Goal: Task Accomplishment & Management: Manage account settings

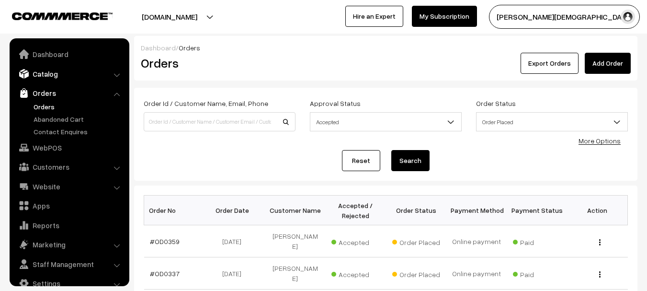
click at [51, 76] on link "Catalog" at bounding box center [69, 73] width 114 height 17
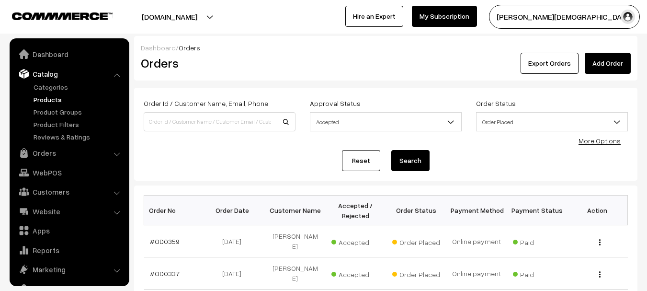
click at [46, 95] on link "Products" at bounding box center [78, 99] width 95 height 10
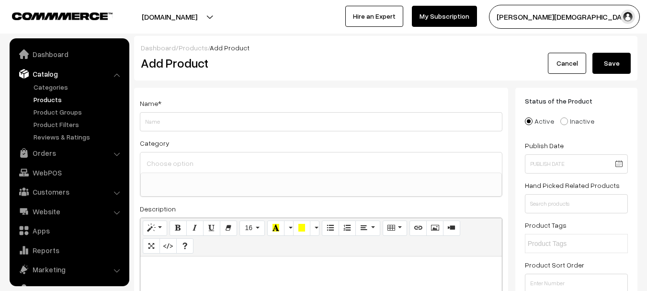
select select
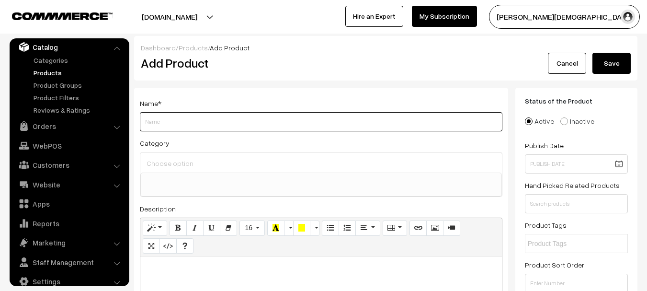
click at [191, 124] on input "Weight" at bounding box center [321, 121] width 363 height 19
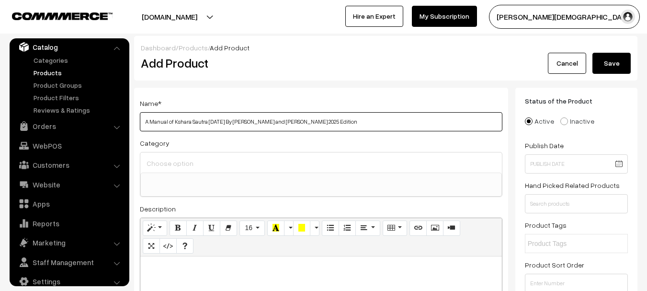
type input "A Manual of Kshara Sautra Karma By Ramesh Chand Arya and Narendra Singh 2025 Ed…"
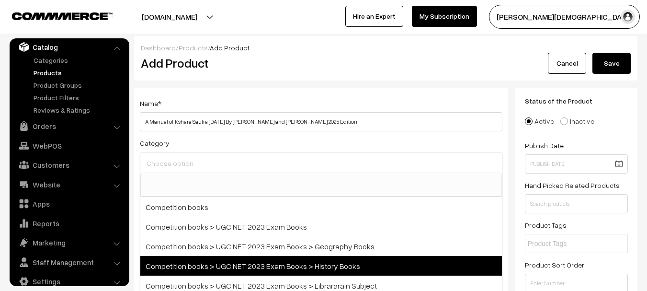
click at [224, 271] on span "Competition books > UGC NET 2023 Exam Books > History Books" at bounding box center [321, 266] width 362 height 20
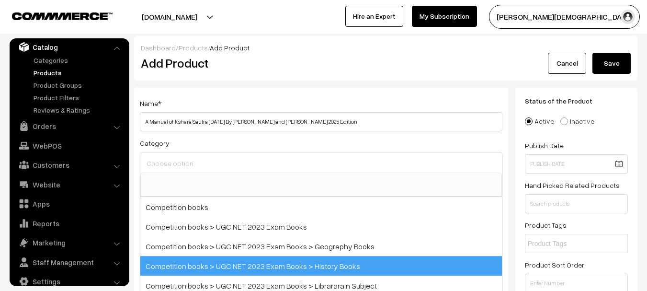
select select "16"
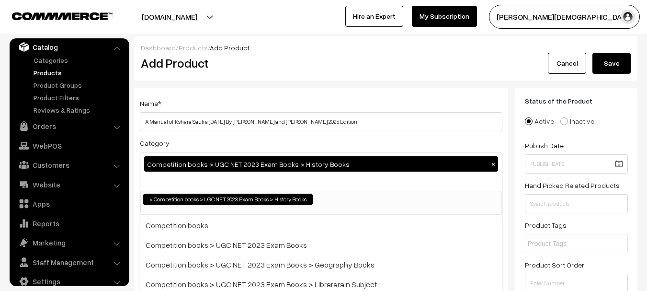
click at [490, 162] on div "Competition books > UGC NET 2023 Exam Books > History Books ×" at bounding box center [321, 163] width 354 height 15
click at [490, 162] on button "×" at bounding box center [493, 164] width 9 height 9
select select
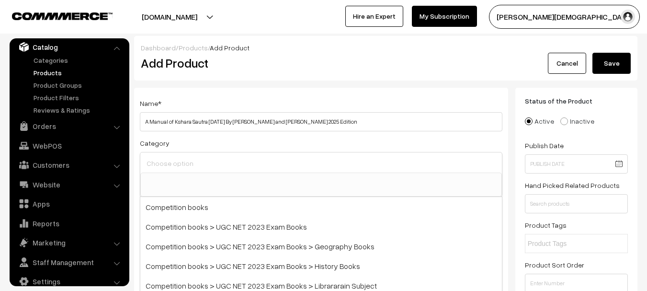
click at [441, 143] on div "Category Competition books Competition books > UGC NET 2023 Exam Books Competit…" at bounding box center [321, 167] width 363 height 60
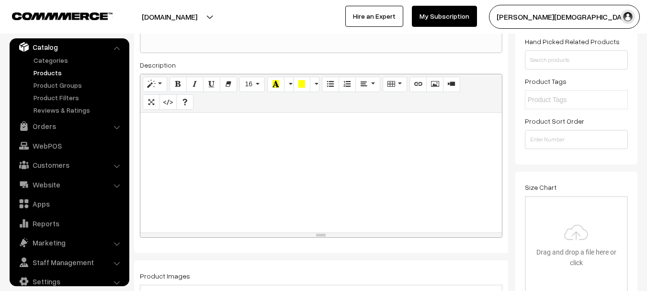
click at [316, 180] on div at bounding box center [321, 173] width 362 height 120
paste div
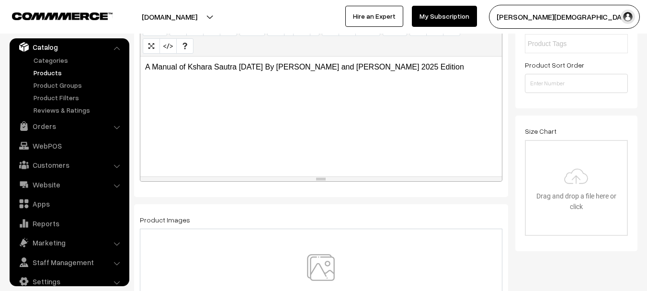
scroll to position [288, 0]
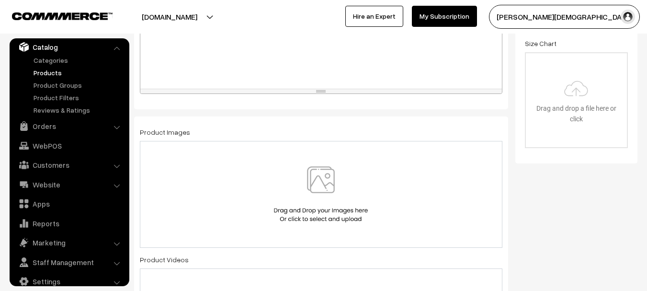
click at [297, 176] on img at bounding box center [321, 194] width 99 height 56
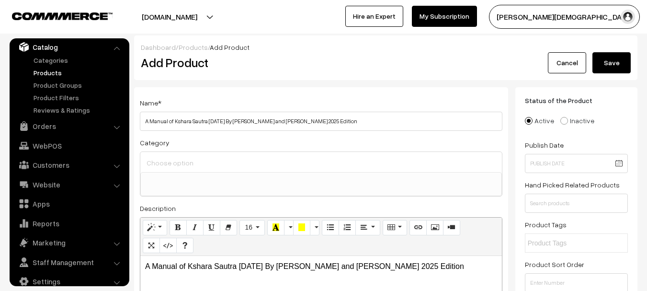
scroll to position [0, 0]
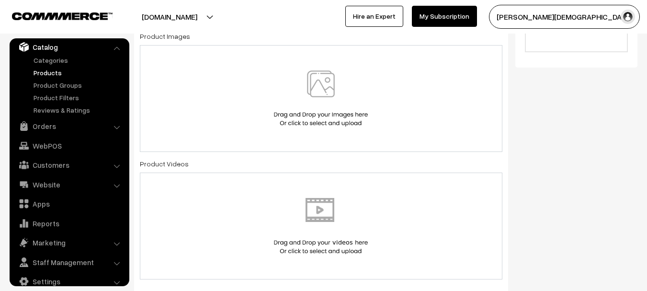
click at [334, 104] on img at bounding box center [321, 98] width 99 height 56
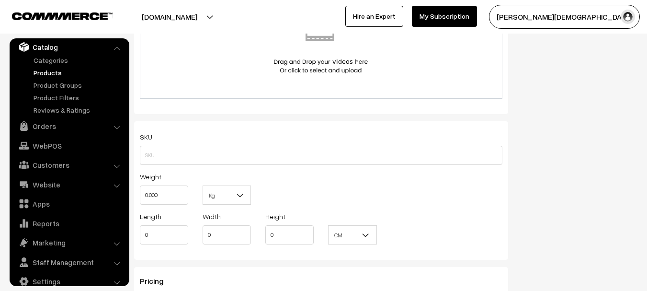
scroll to position [623, 0]
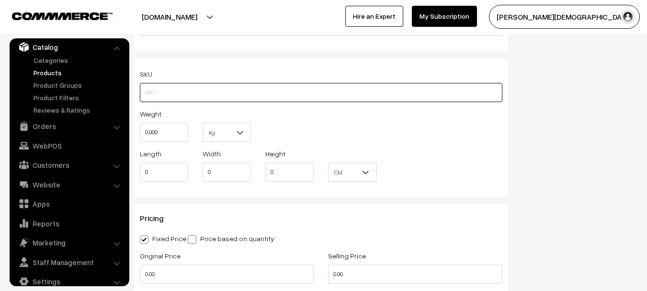
click at [178, 90] on input "text" at bounding box center [321, 92] width 363 height 19
type input "Biij"
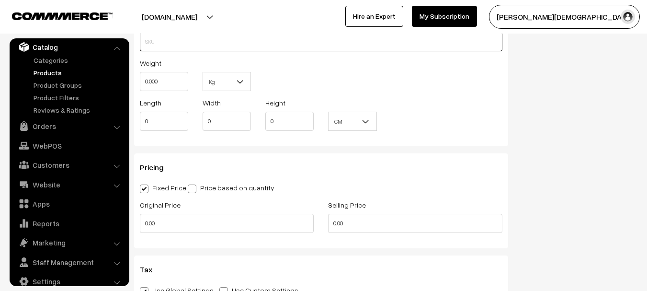
scroll to position [719, 0]
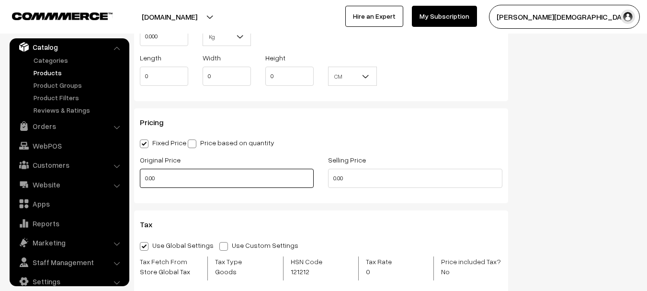
click at [180, 172] on input "0.00" at bounding box center [227, 178] width 174 height 19
type input "675"
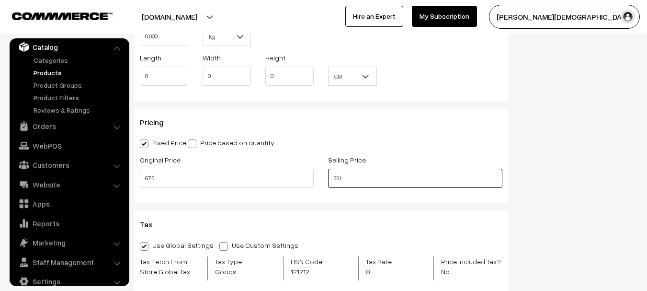
type input "551"
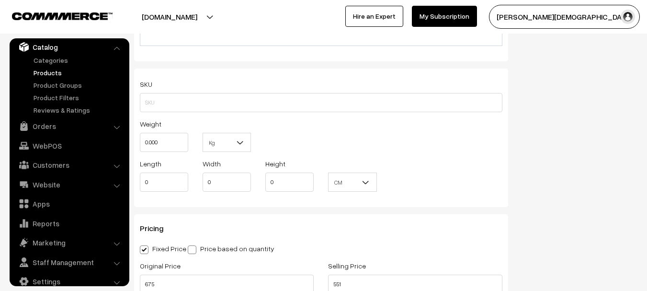
scroll to position [600, 0]
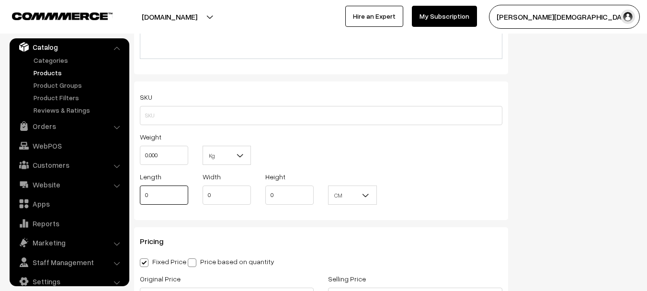
drag, startPoint x: 163, startPoint y: 191, endPoint x: 134, endPoint y: 193, distance: 29.8
click at [134, 193] on div "Length 0" at bounding box center [164, 191] width 63 height 40
drag, startPoint x: 156, startPoint y: 157, endPoint x: 114, endPoint y: 153, distance: 42.8
click at [112, 153] on body "Thank you for showing interest. Our team will call you shortly. Close onlineboo…" at bounding box center [323, 253] width 647 height 1706
type input "1"
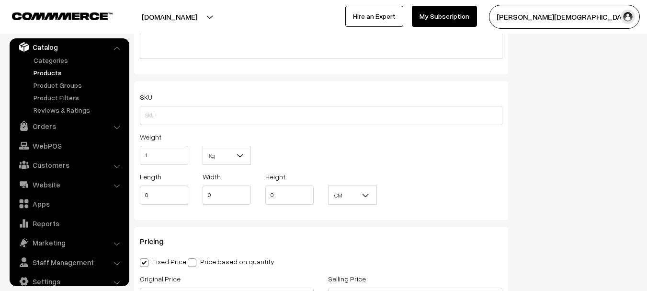
click at [394, 162] on div "Weight 1 Kg Kg" at bounding box center [321, 151] width 377 height 40
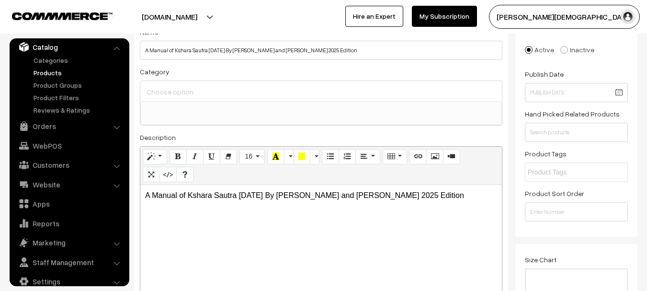
scroll to position [0, 0]
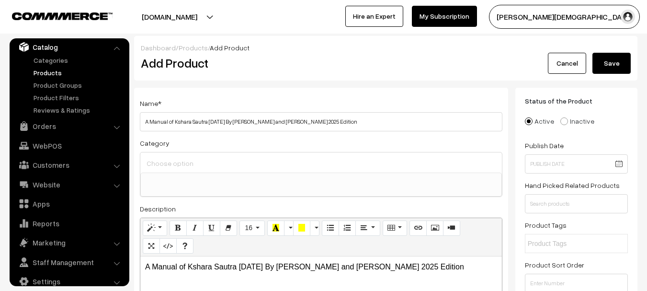
click at [613, 70] on button "Save" at bounding box center [612, 63] width 38 height 21
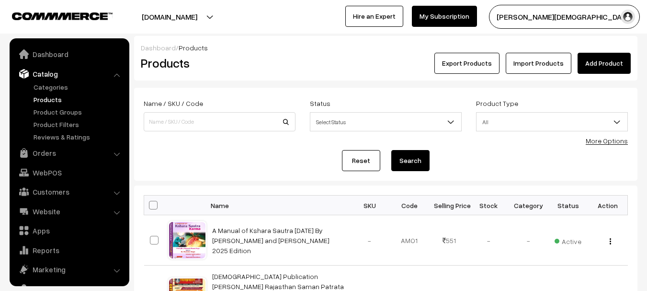
scroll to position [27, 0]
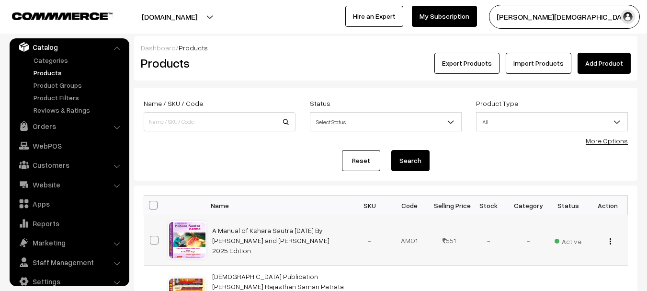
drag, startPoint x: 278, startPoint y: 235, endPoint x: 348, endPoint y: 247, distance: 71.0
click at [348, 247] on td "A Manual of Kshara Sautra Karma By Ramesh Chand Arya and Narendra Singh 2025 Ed…" at bounding box center [279, 240] width 144 height 50
click at [52, 128] on link "Orders" at bounding box center [69, 125] width 114 height 17
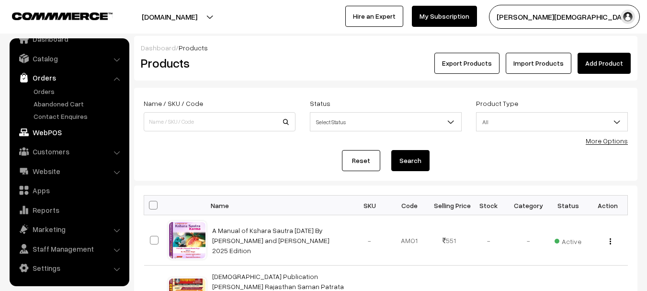
scroll to position [15, 0]
click at [49, 86] on link "Orders" at bounding box center [78, 91] width 95 height 10
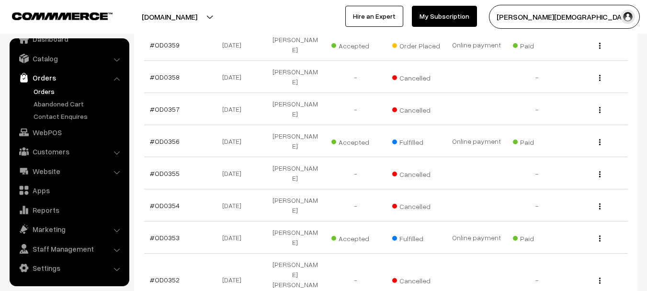
scroll to position [288, 0]
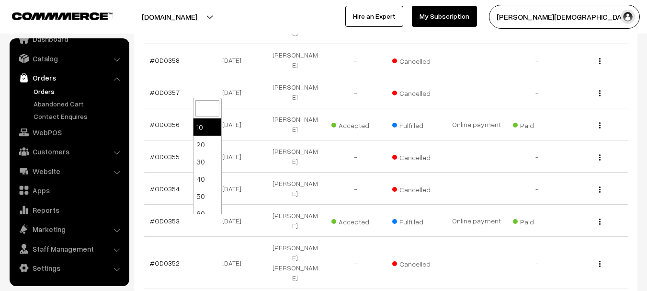
drag, startPoint x: 213, startPoint y: 231, endPoint x: 218, endPoint y: 221, distance: 10.3
select select "30"
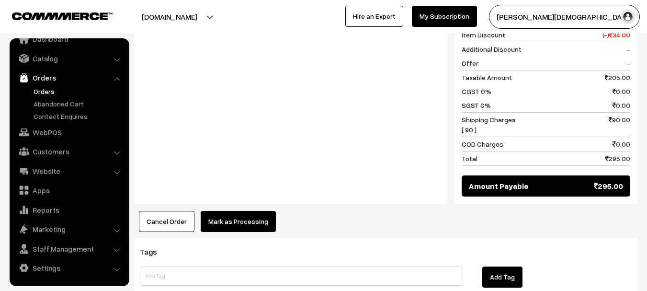
scroll to position [565, 0]
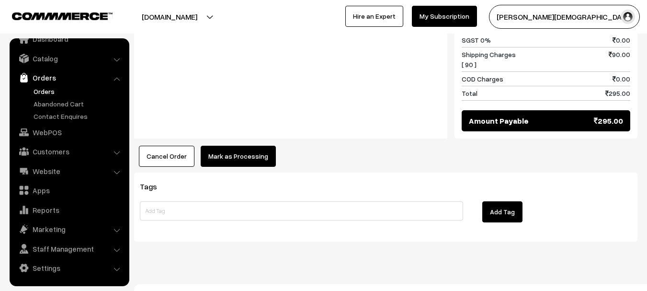
click at [163, 151] on button "Cancel Order" at bounding box center [167, 156] width 56 height 21
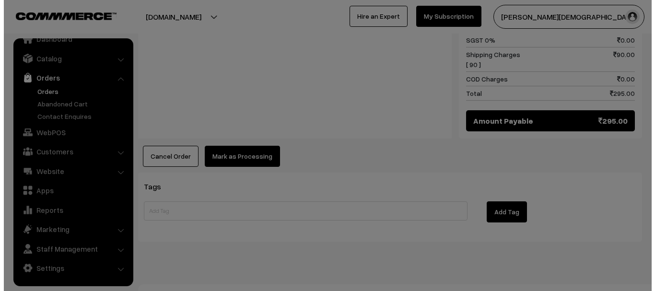
scroll to position [566, 0]
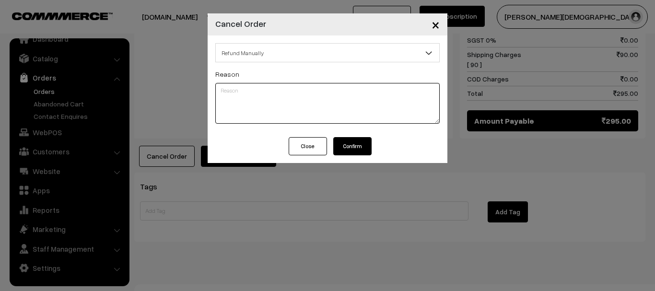
click at [288, 84] on textarea at bounding box center [327, 103] width 224 height 41
type textarea "Refund done on your provided g pay number"
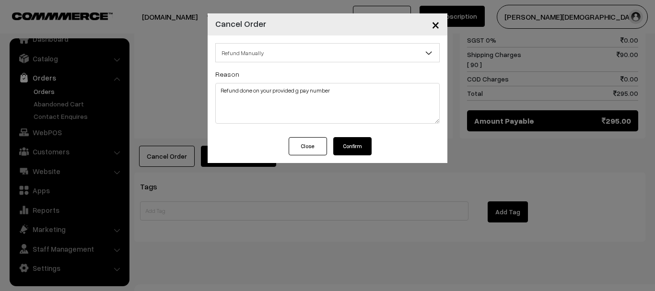
click at [353, 153] on button "Confirm" at bounding box center [352, 146] width 38 height 18
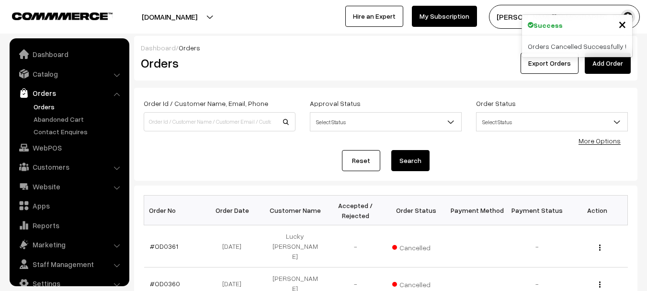
scroll to position [15, 0]
